Goal: Information Seeking & Learning: Learn about a topic

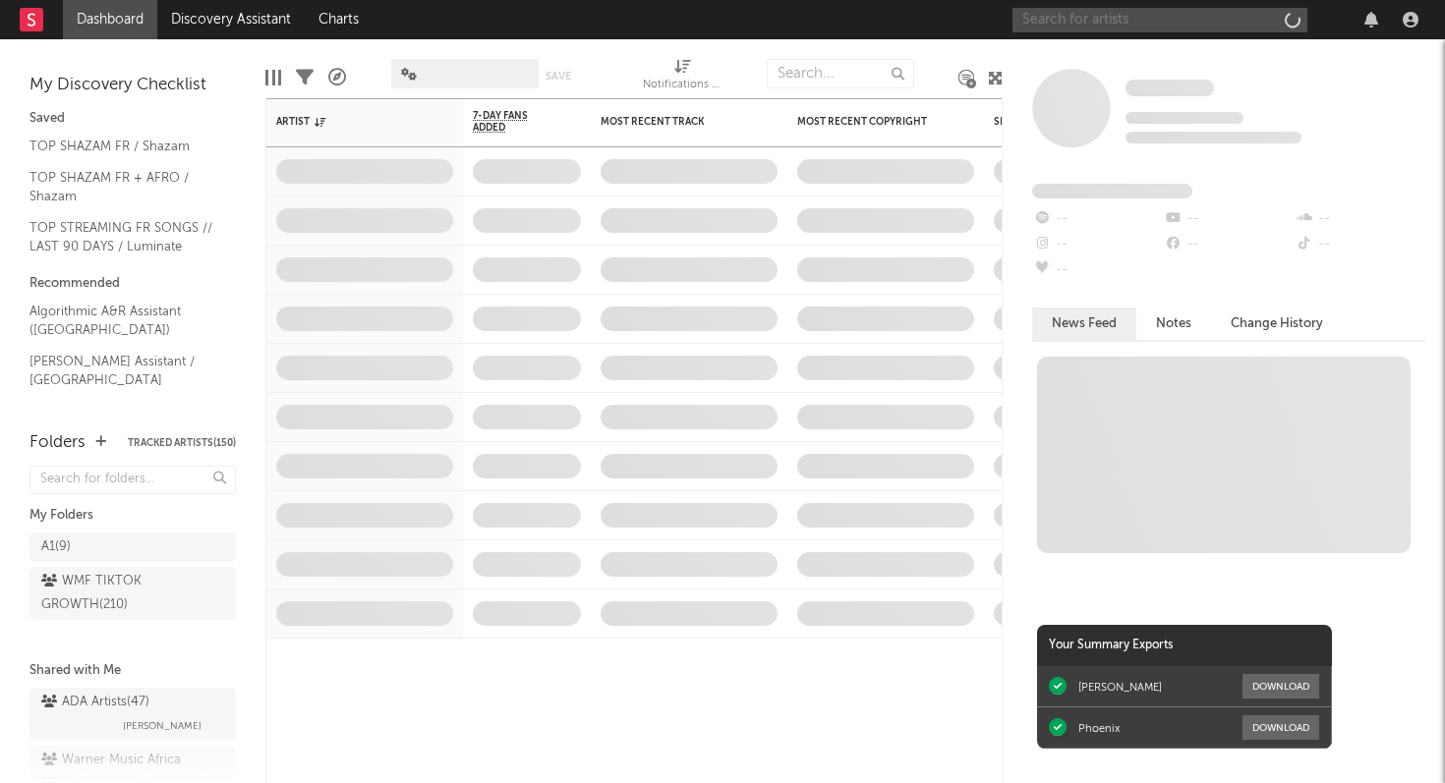
click at [1171, 24] on input "text" at bounding box center [1159, 20] width 295 height 25
click at [935, 21] on nav "Dashboard Discovery Assistant Charts" at bounding box center [722, 19] width 1445 height 39
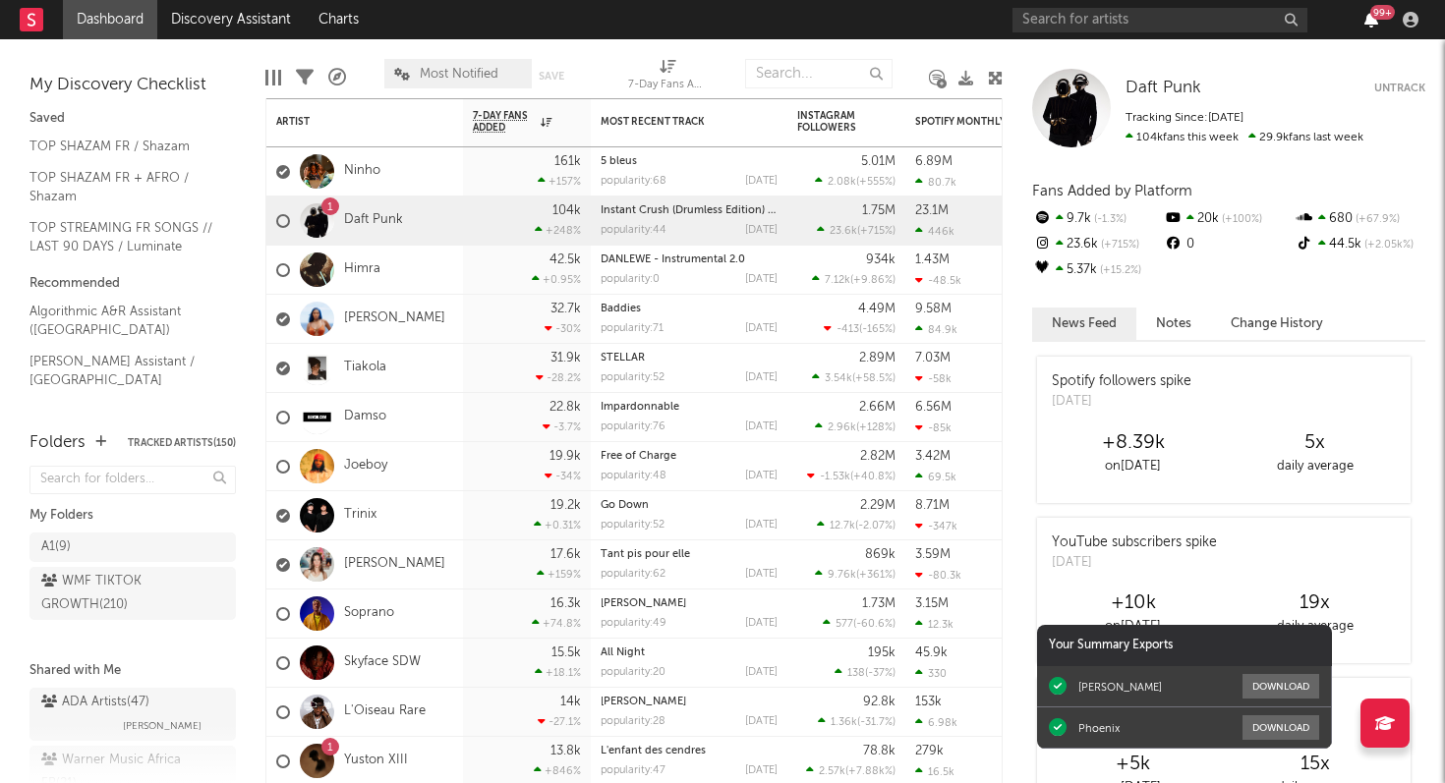
click at [1371, 18] on icon "button" at bounding box center [1371, 20] width 14 height 16
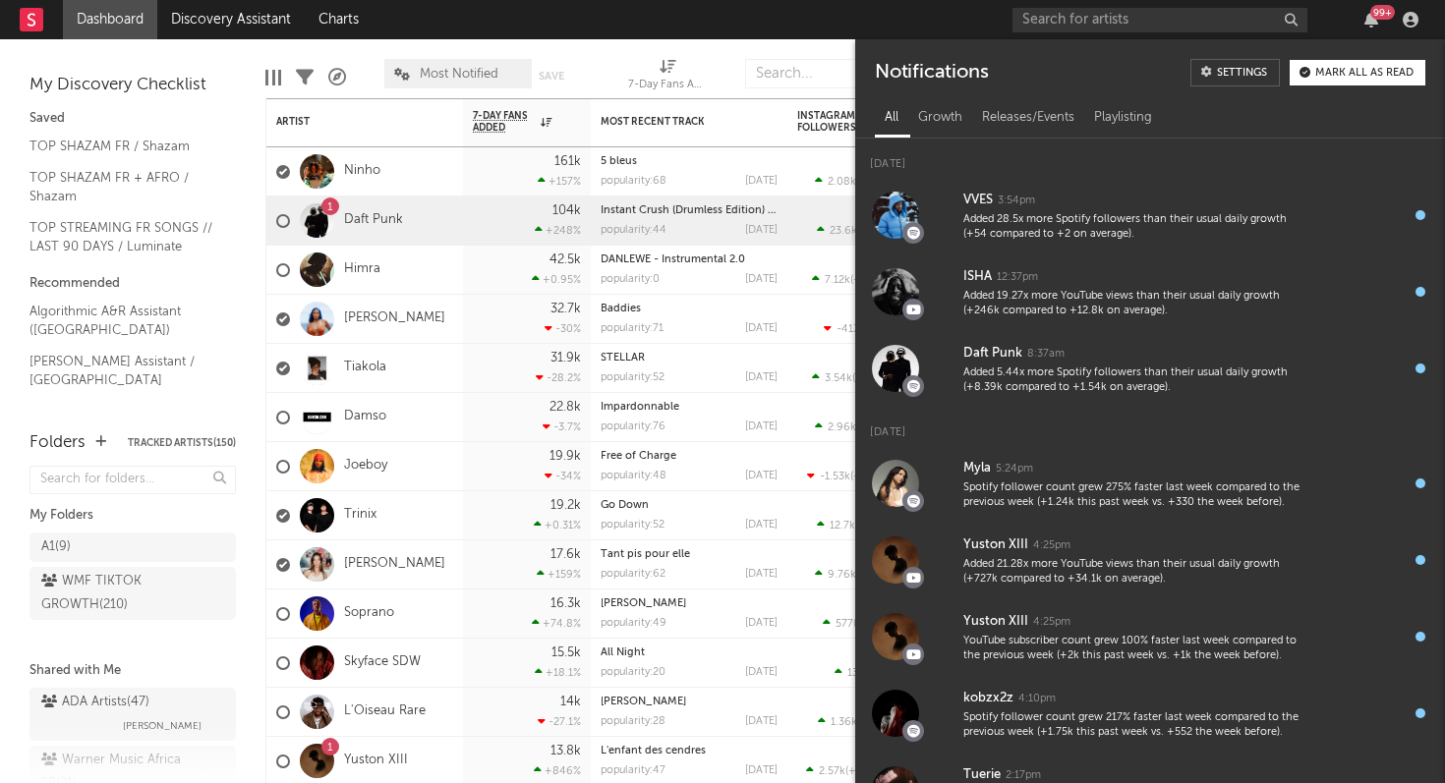
click at [833, 46] on div "Edit Columns Filters A&R Pipeline Most Notified Save Save as 7-Day Fans Added (…" at bounding box center [633, 68] width 737 height 59
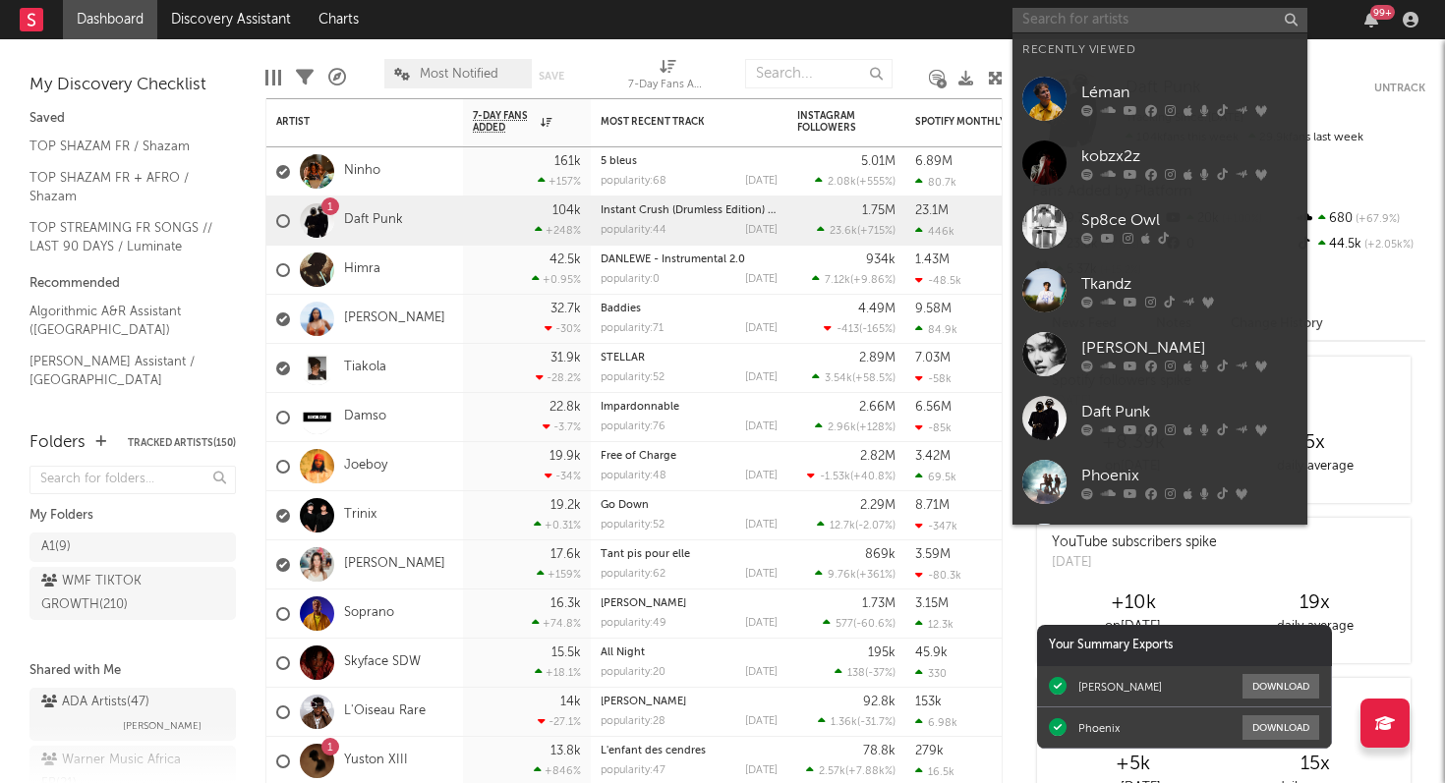
click at [1105, 22] on input "text" at bounding box center [1159, 20] width 295 height 25
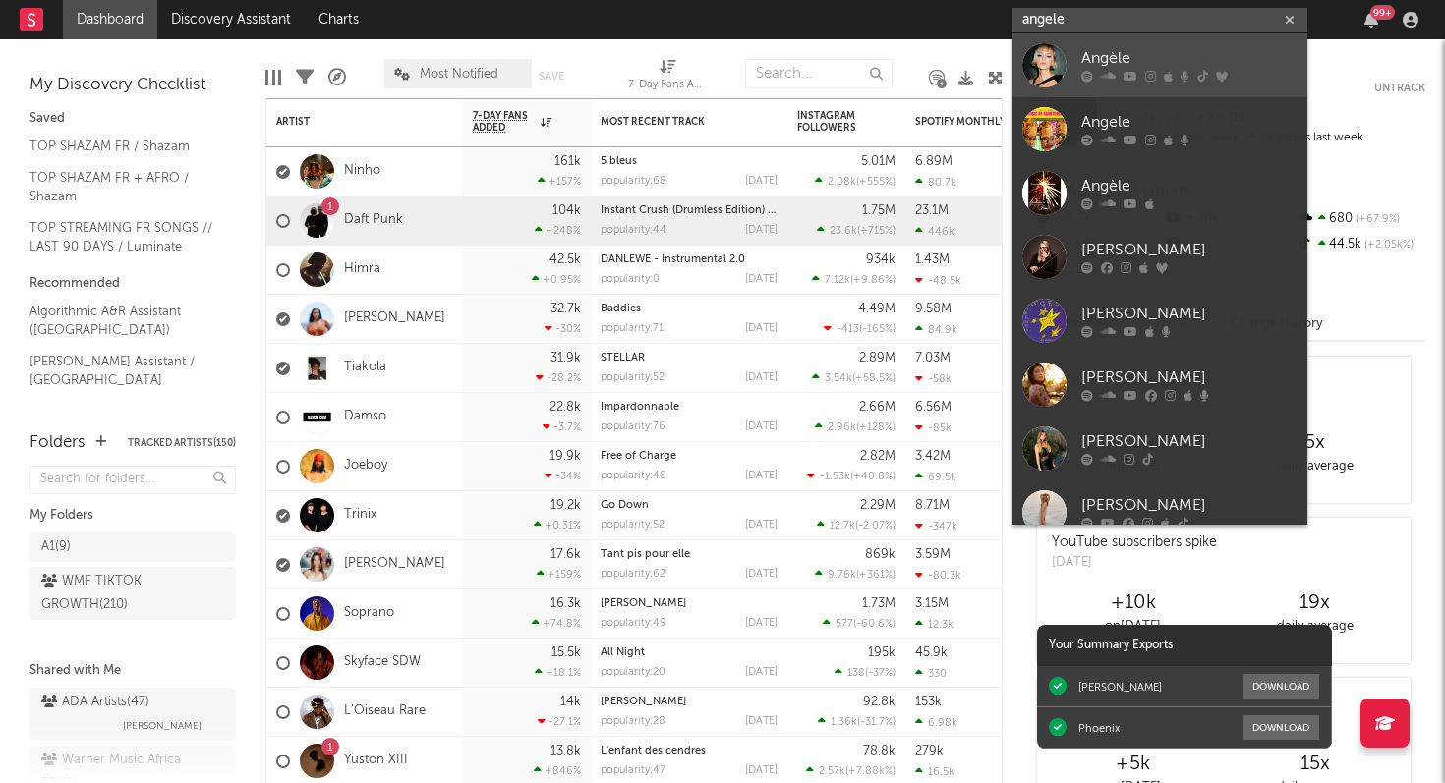
type input "angele"
click at [1120, 70] on div "Angèle" at bounding box center [1189, 59] width 216 height 24
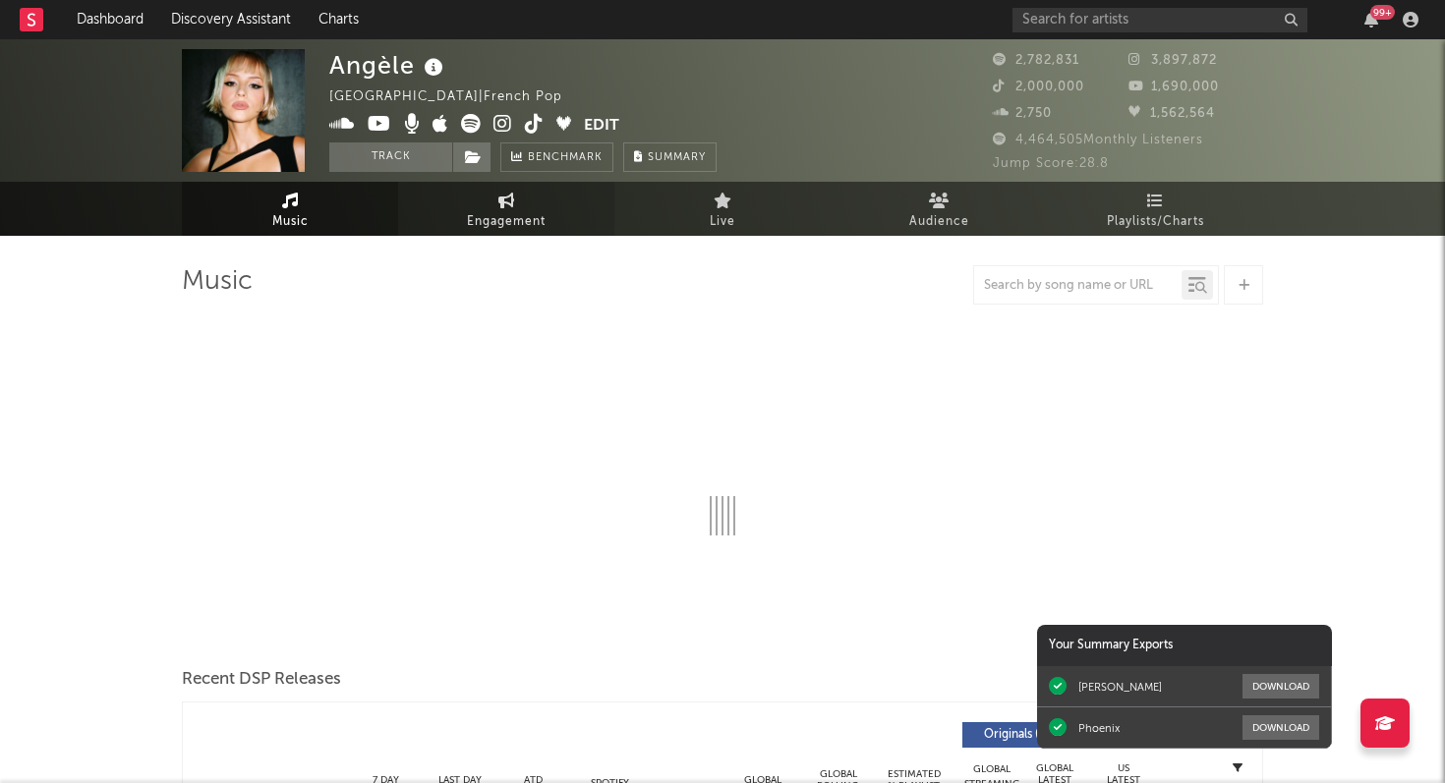
click at [514, 220] on span "Engagement" at bounding box center [506, 222] width 79 height 24
select select "1w"
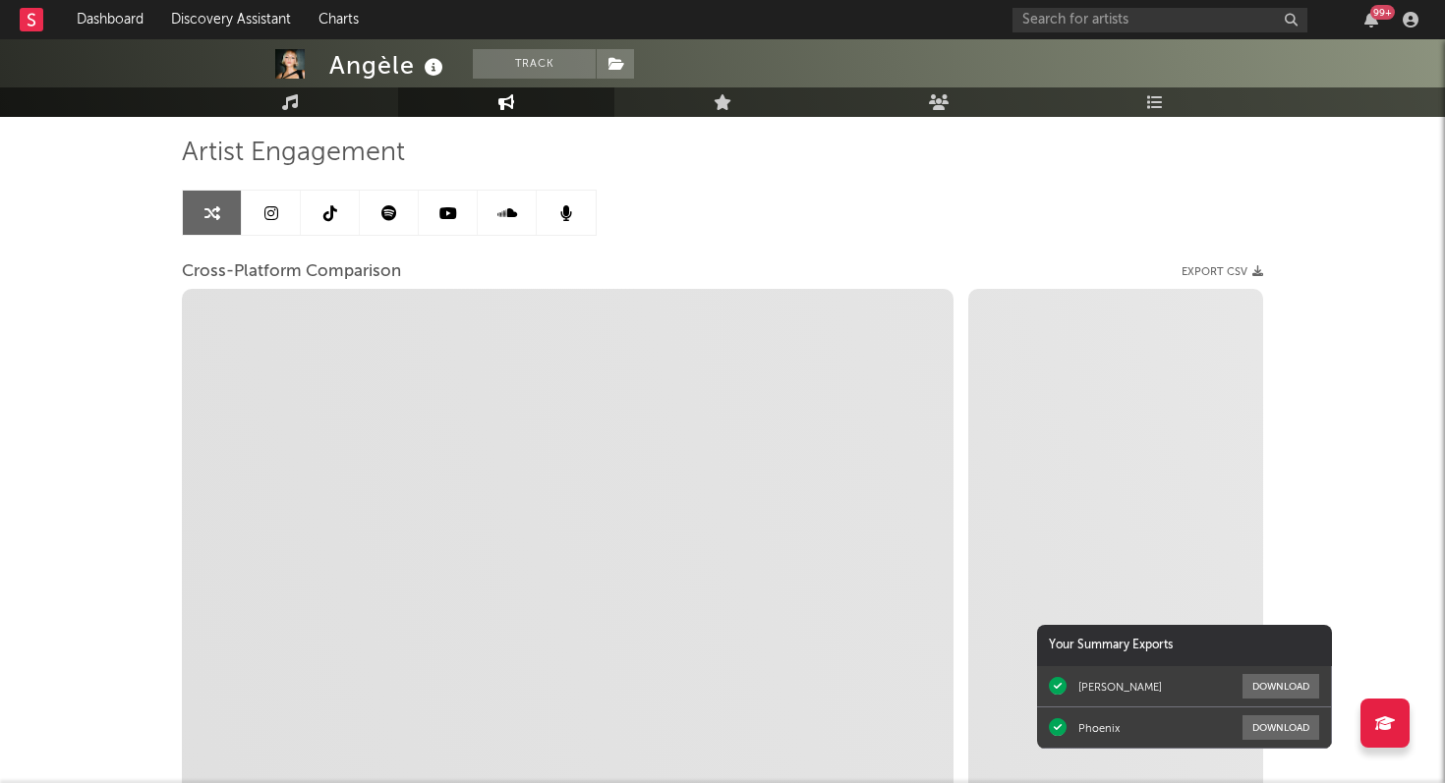
scroll to position [95, 0]
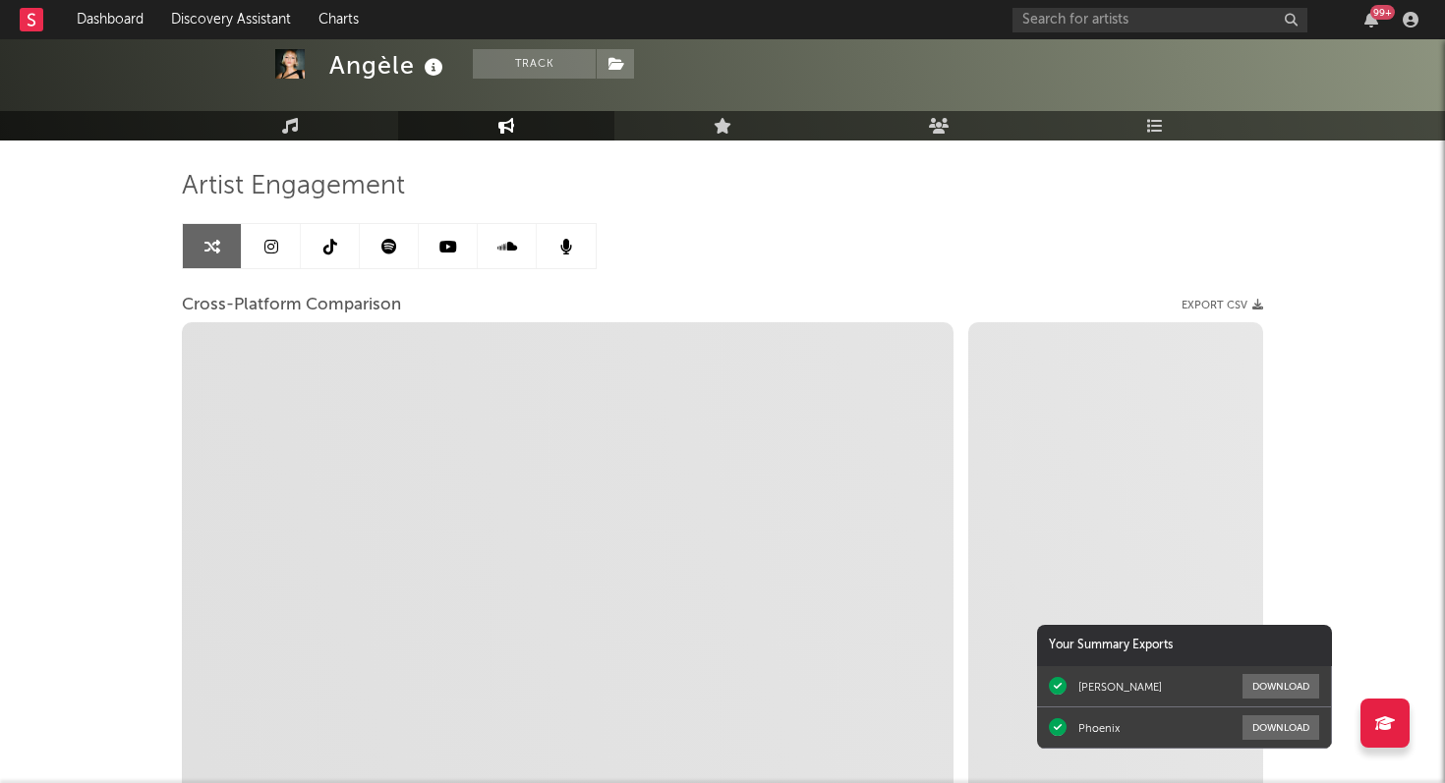
click at [389, 249] on icon at bounding box center [389, 247] width 16 height 16
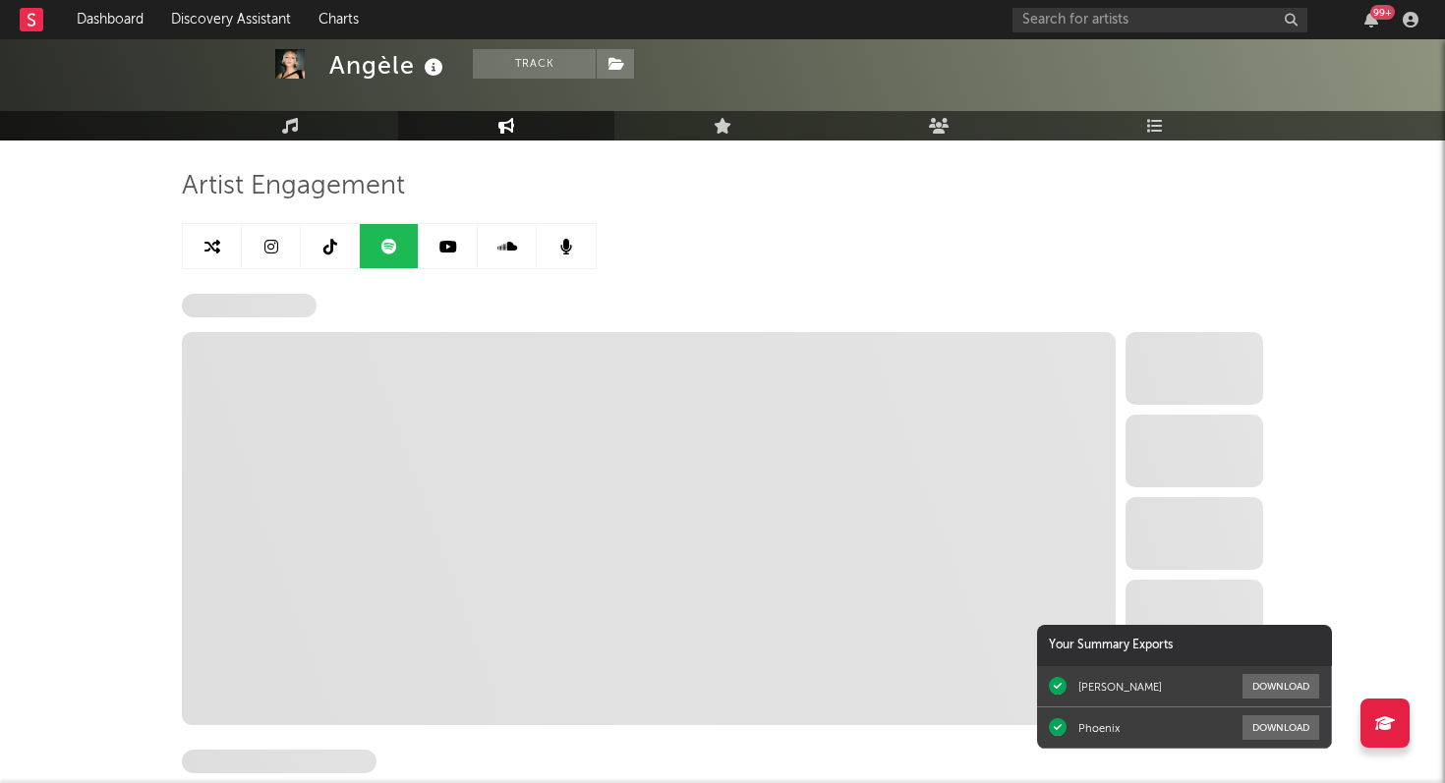
select select "6m"
select select "1w"
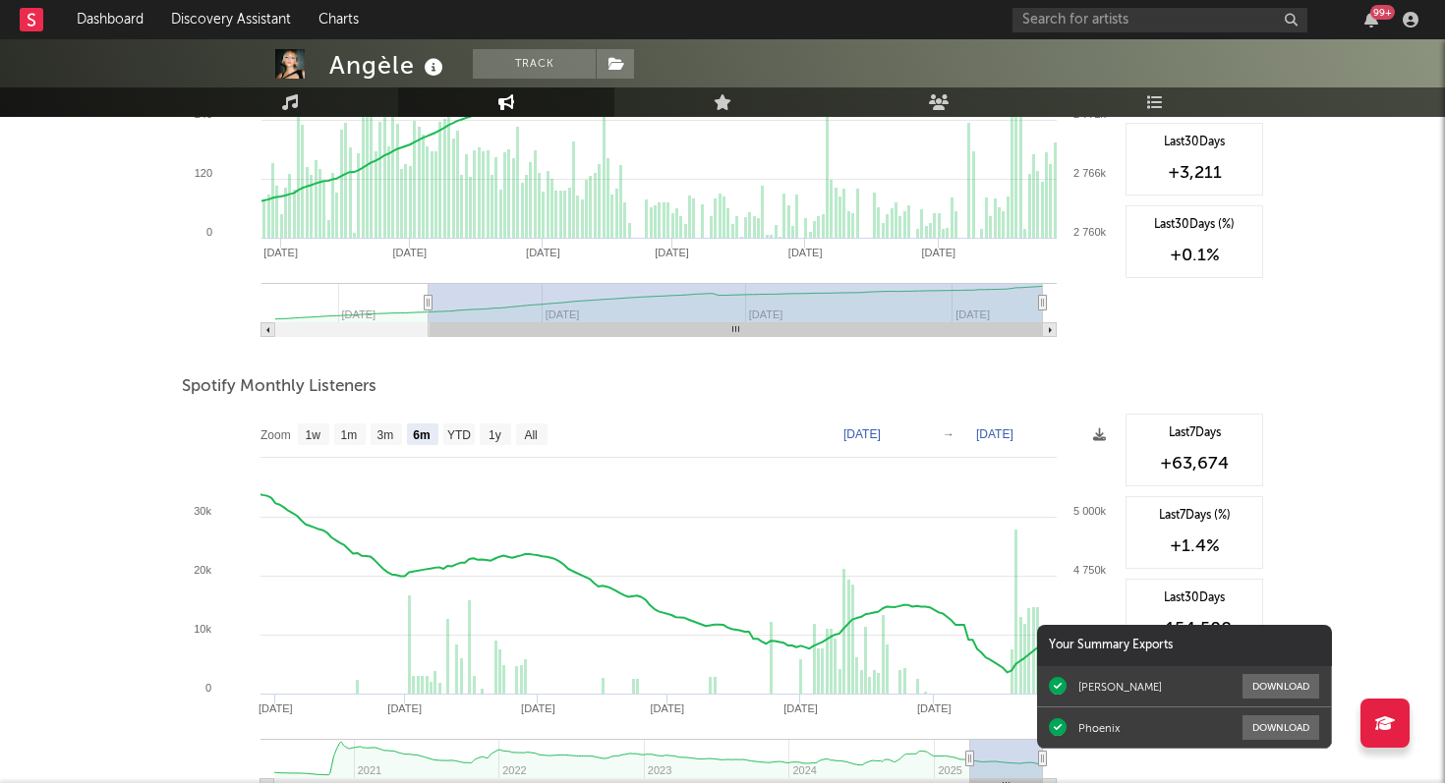
scroll to position [551, 0]
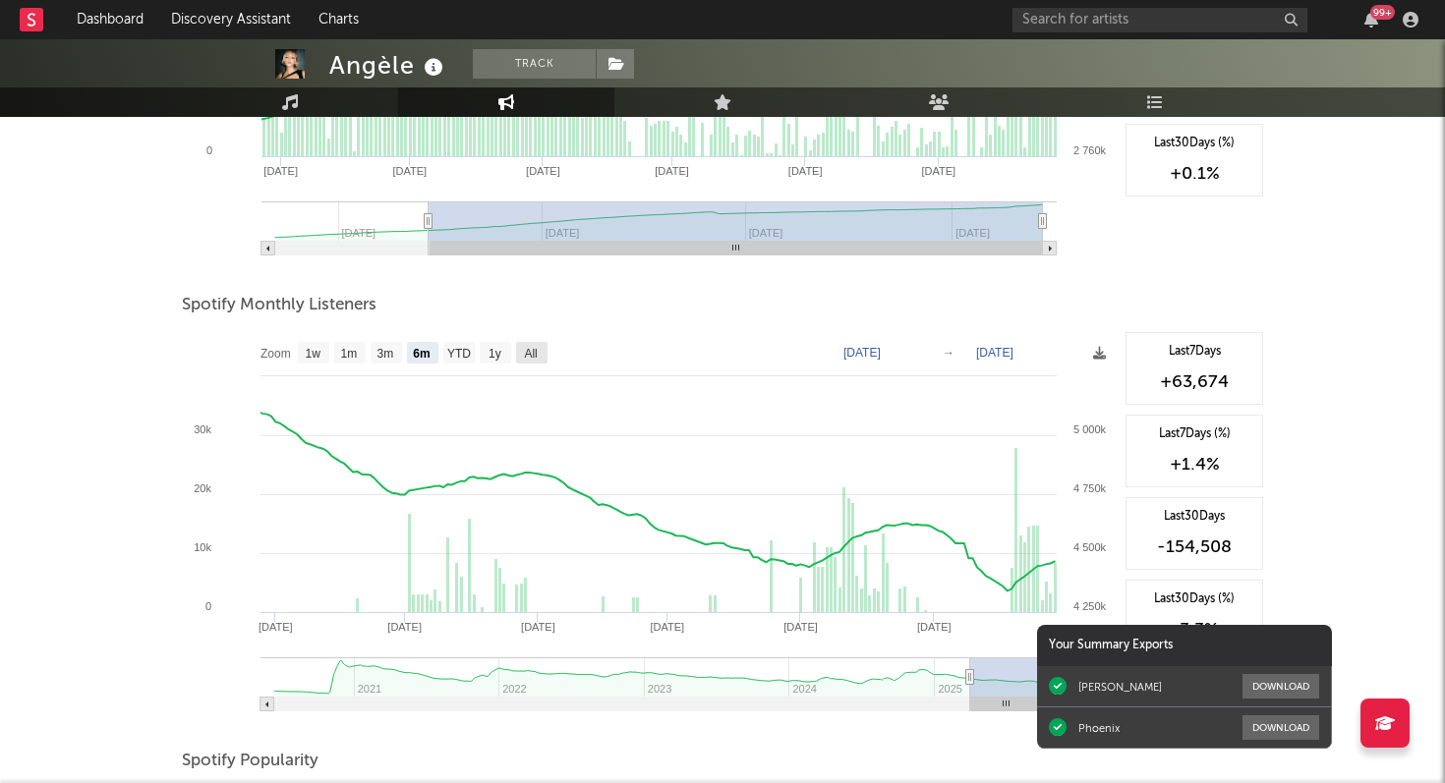
click at [532, 352] on text "All" at bounding box center [530, 354] width 13 height 14
select select "All"
type input "[DATE]"
